Goal: Information Seeking & Learning: Learn about a topic

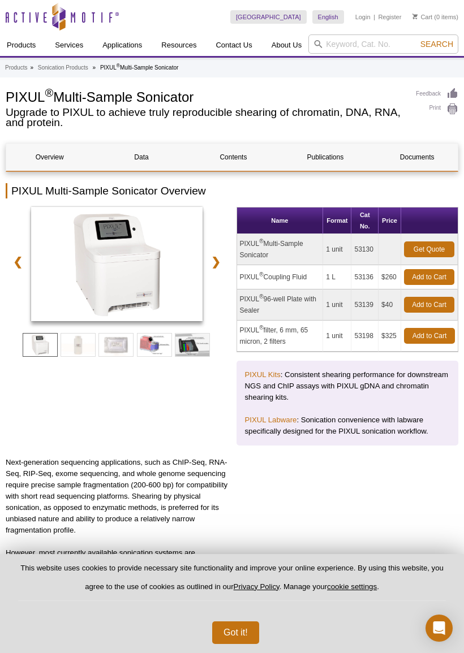
scroll to position [58, 0]
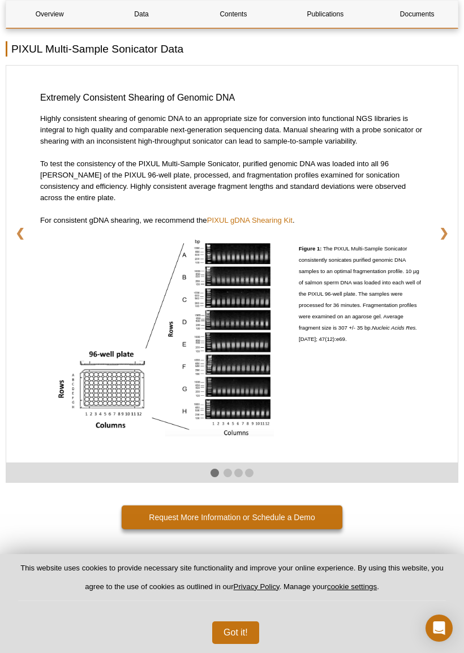
scroll to position [1958, 0]
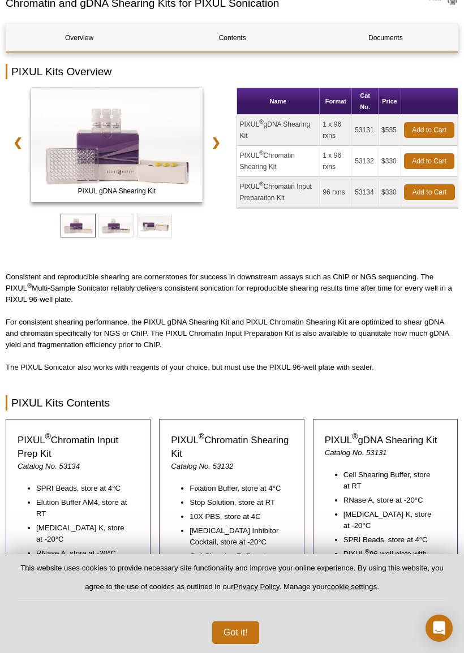
scroll to position [109, 0]
